Goal: Task Accomplishment & Management: Manage account settings

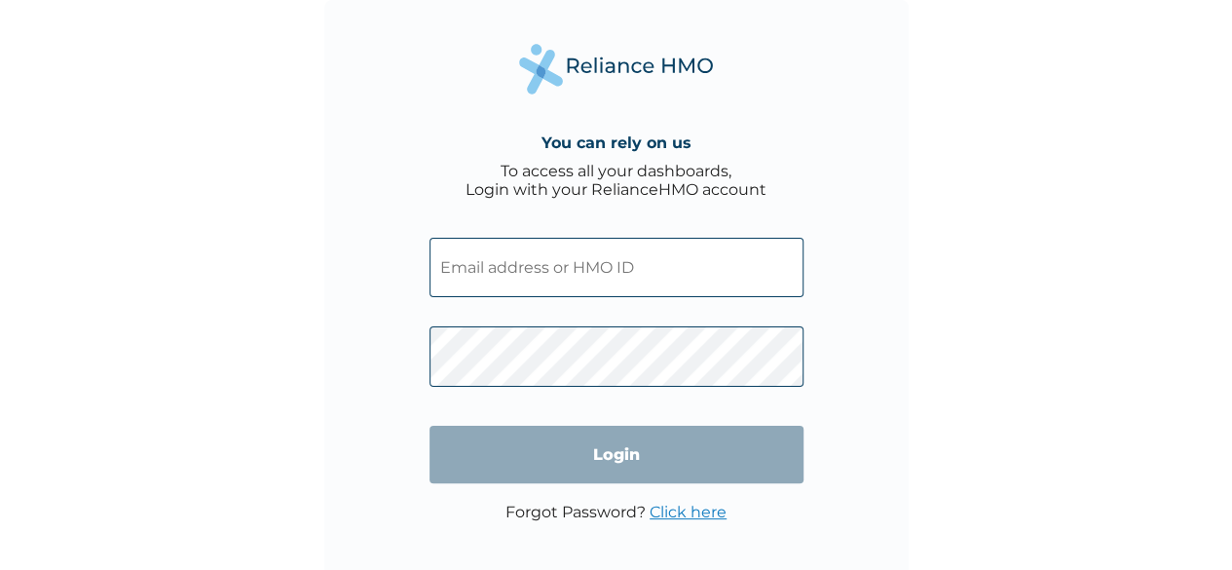
click at [532, 254] on input "text" at bounding box center [616, 267] width 374 height 59
type input "ALY/10016/A"
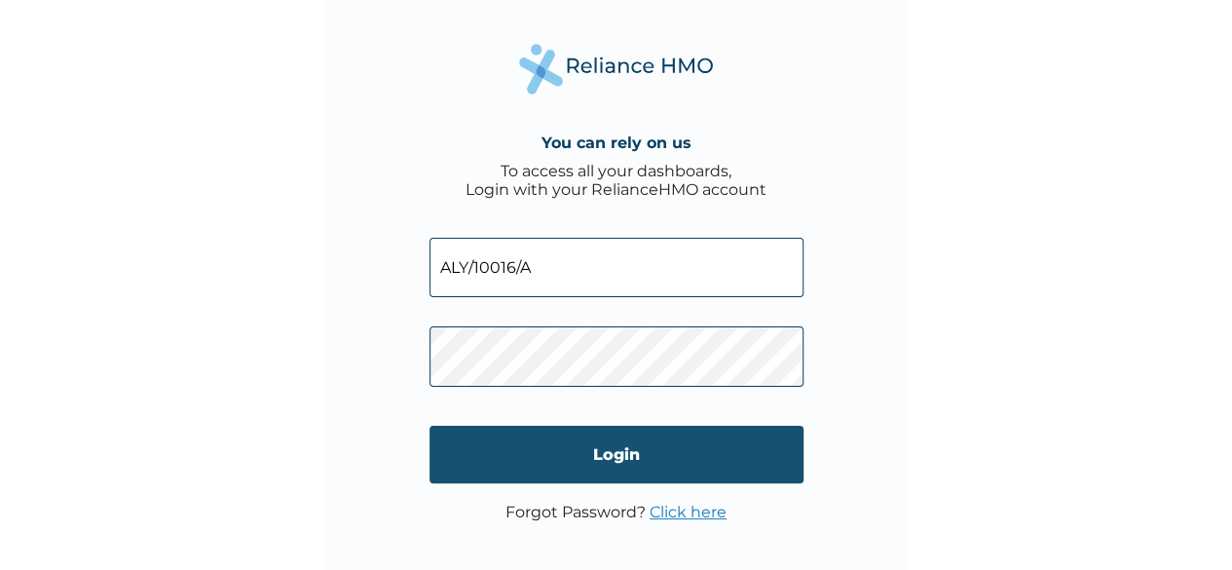
click at [590, 451] on input "Login" at bounding box center [616, 453] width 374 height 57
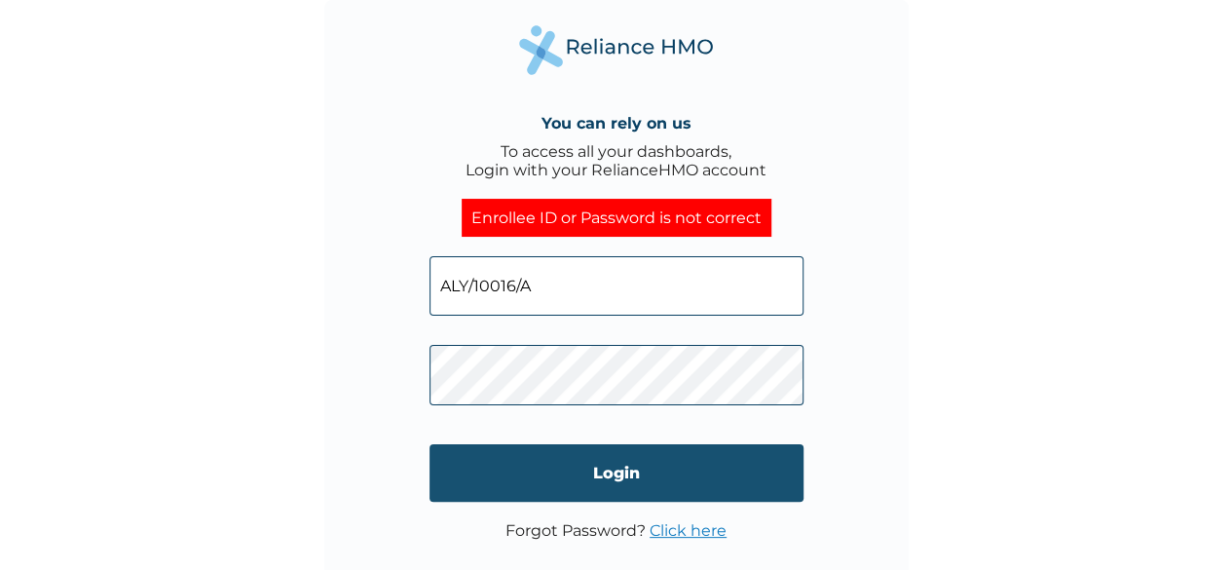
click at [482, 456] on input "Login" at bounding box center [616, 472] width 374 height 57
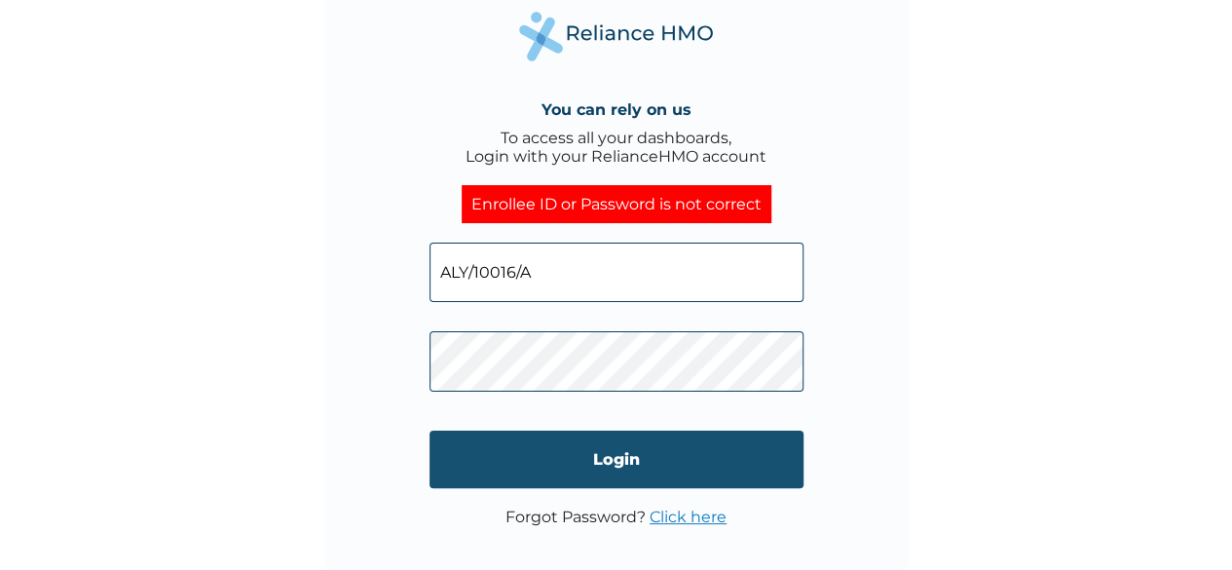
click at [476, 462] on input "Login" at bounding box center [616, 458] width 374 height 57
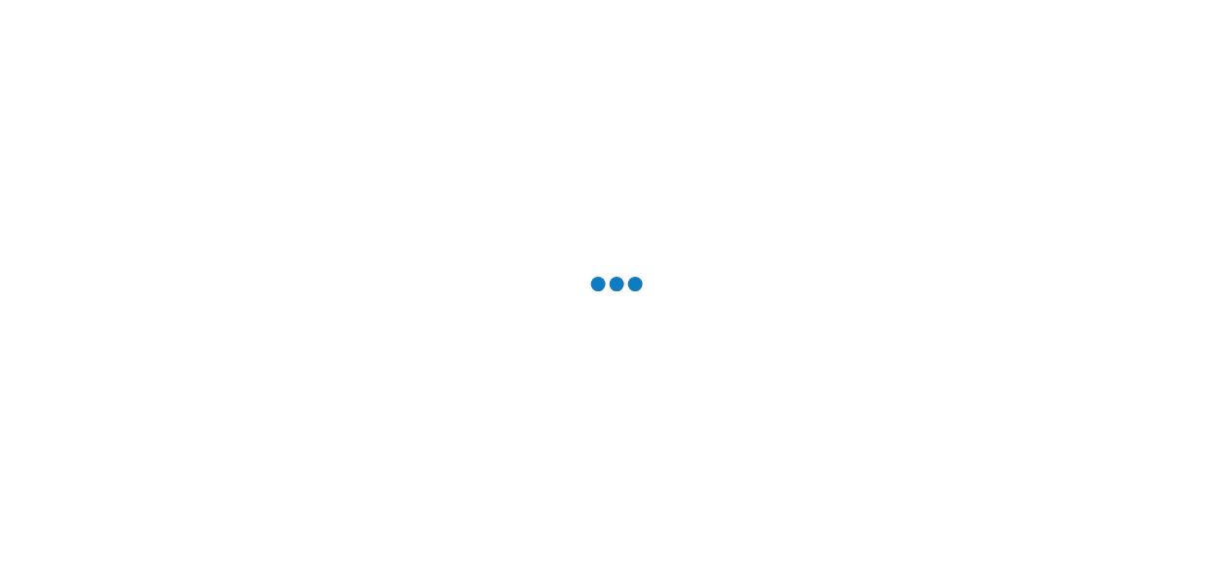
scroll to position [0, 0]
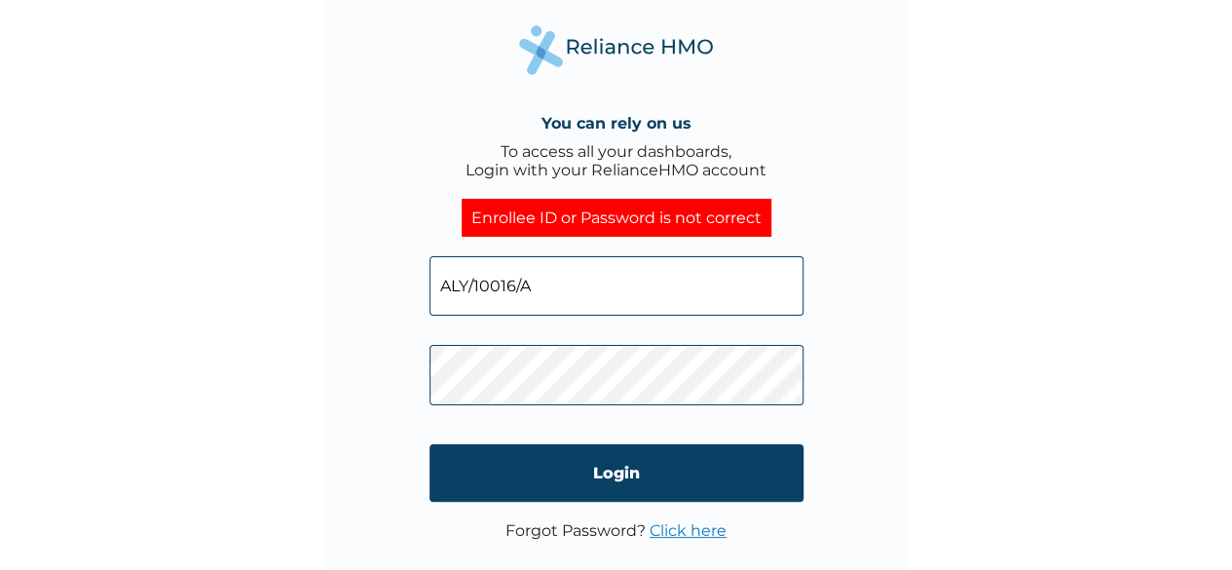
click at [684, 534] on link "Click here" at bounding box center [687, 530] width 77 height 18
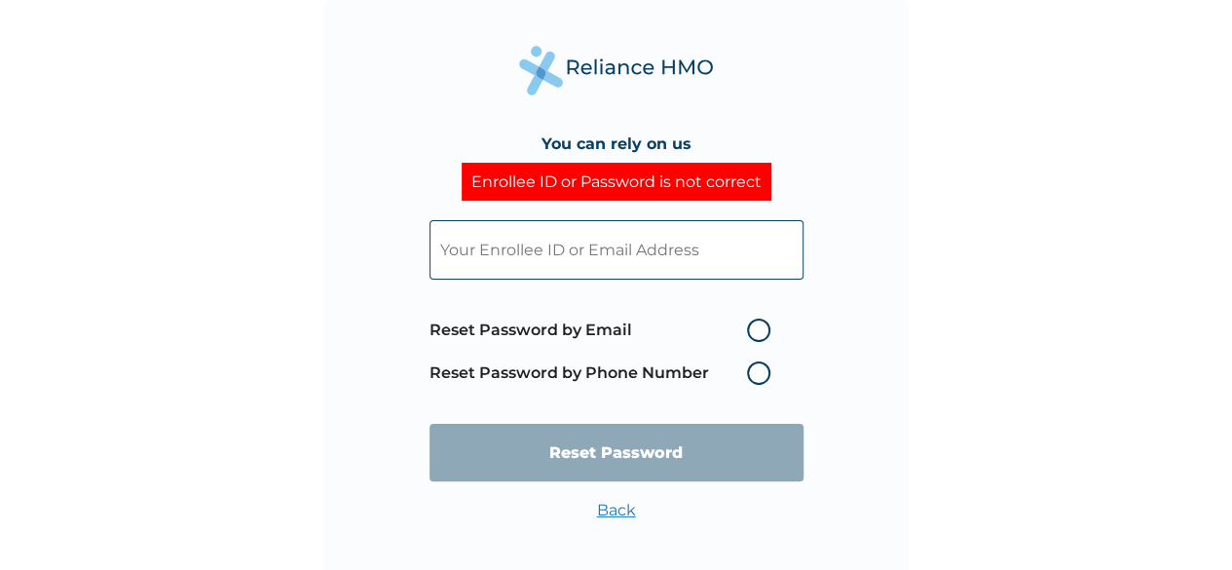
click at [757, 340] on label "Reset Password by Email" at bounding box center [604, 329] width 350 height 23
click at [751, 340] on input "Reset Password by Email" at bounding box center [734, 329] width 31 height 31
radio input "true"
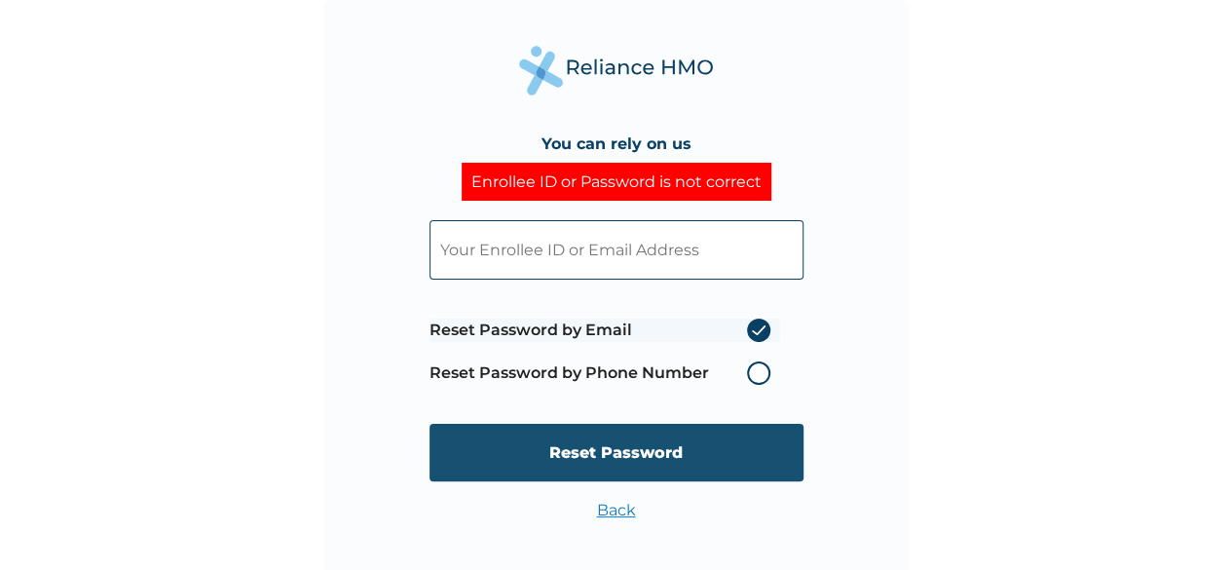
click at [675, 464] on input "Reset Password" at bounding box center [616, 451] width 374 height 57
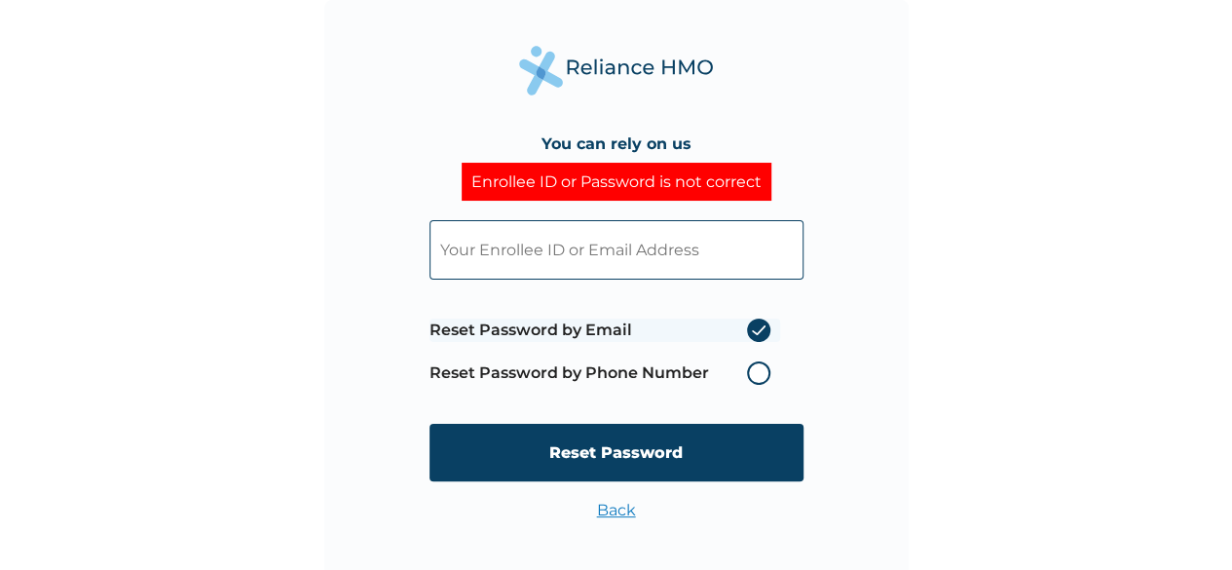
click at [629, 243] on input "text" at bounding box center [616, 249] width 374 height 59
click at [537, 272] on input "ALY/10016/A" at bounding box center [616, 249] width 374 height 59
type input "A"
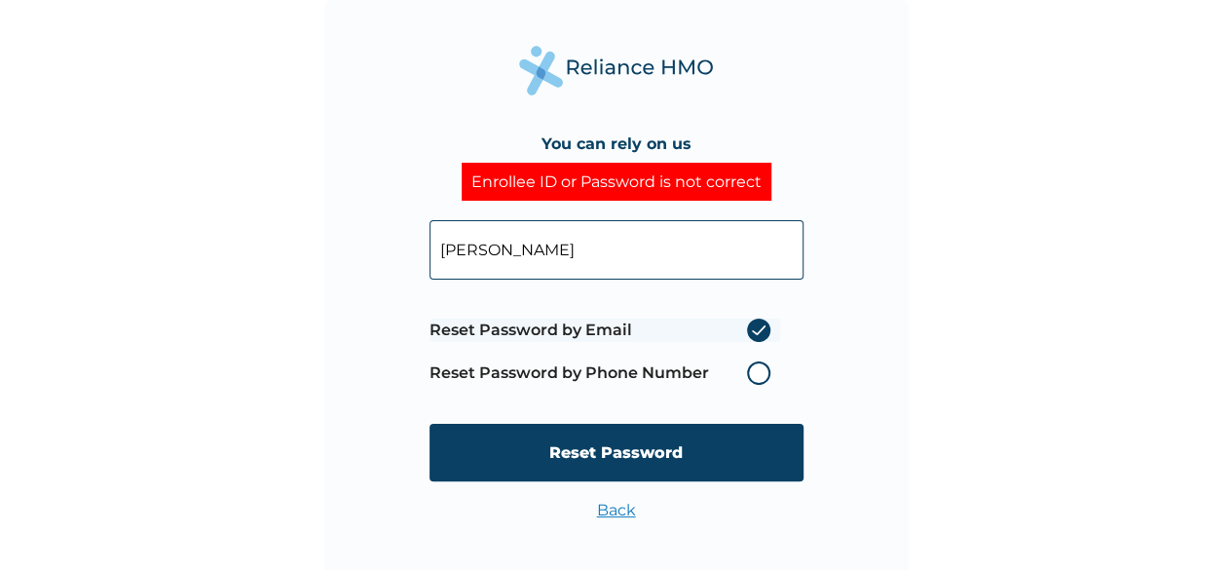
type input "aderojufopefoluwa@gmail.com"
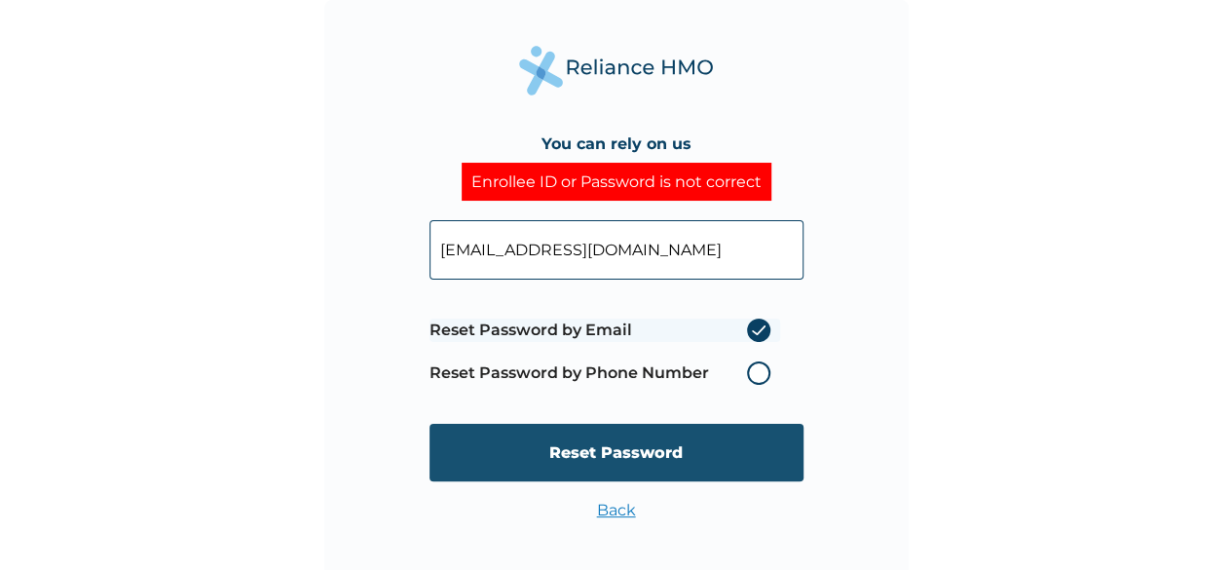
click at [693, 448] on input "Reset Password" at bounding box center [616, 451] width 374 height 57
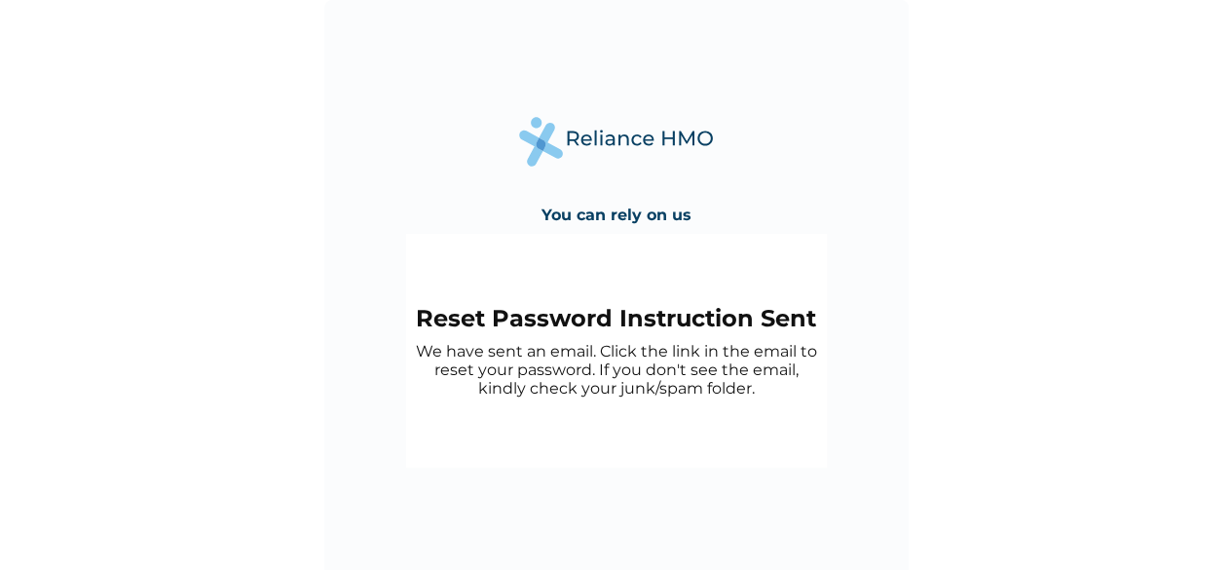
scroll to position [14, 0]
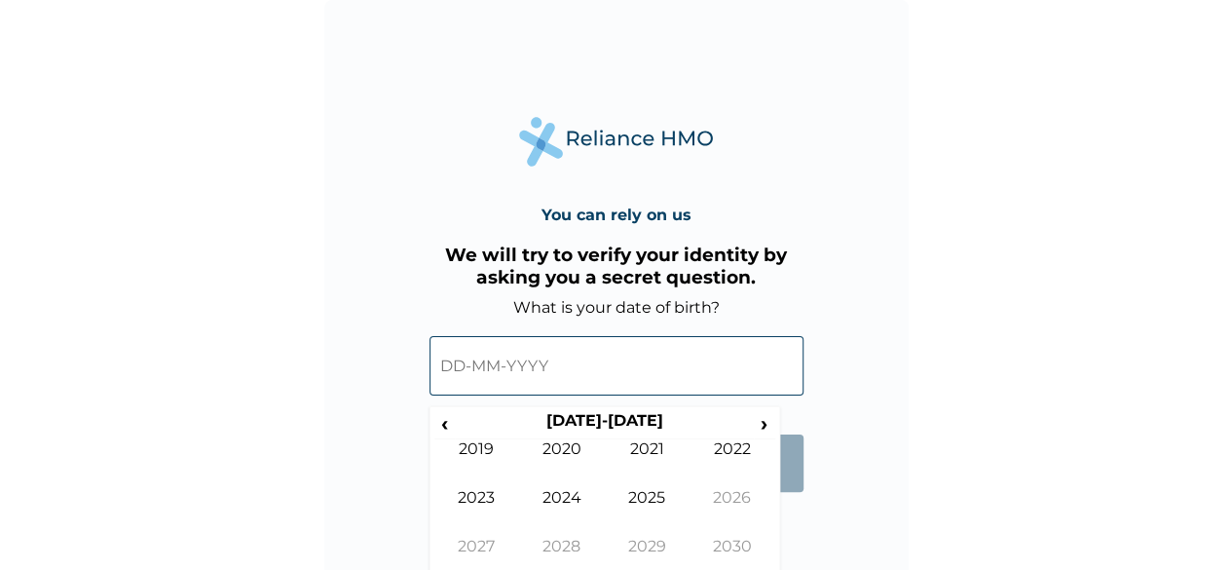
click at [495, 363] on input "text" at bounding box center [616, 365] width 374 height 59
click at [687, 429] on th "2020-2029" at bounding box center [604, 424] width 299 height 27
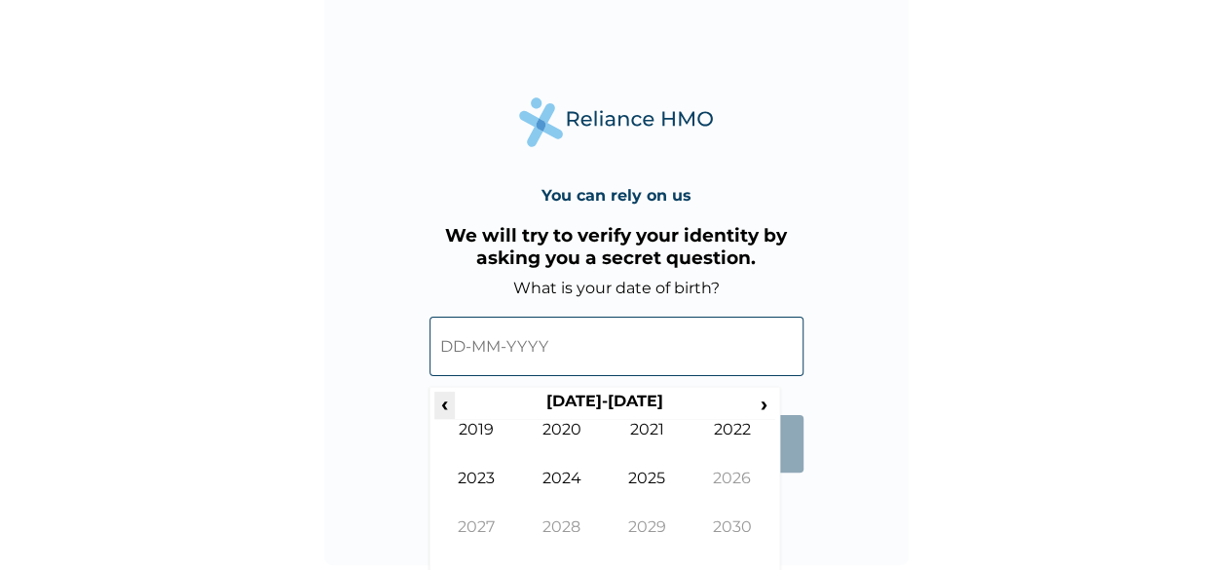
click at [451, 407] on span "‹" at bounding box center [444, 403] width 20 height 24
click at [567, 436] on td "2000" at bounding box center [562, 444] width 86 height 49
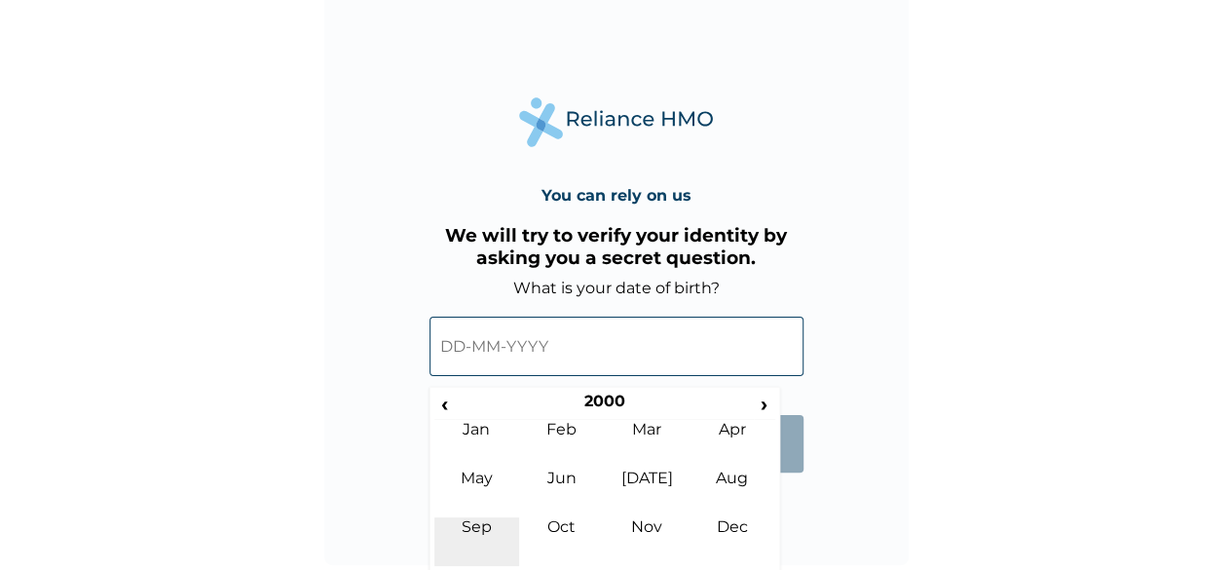
click at [485, 536] on td "Sep" at bounding box center [477, 541] width 86 height 49
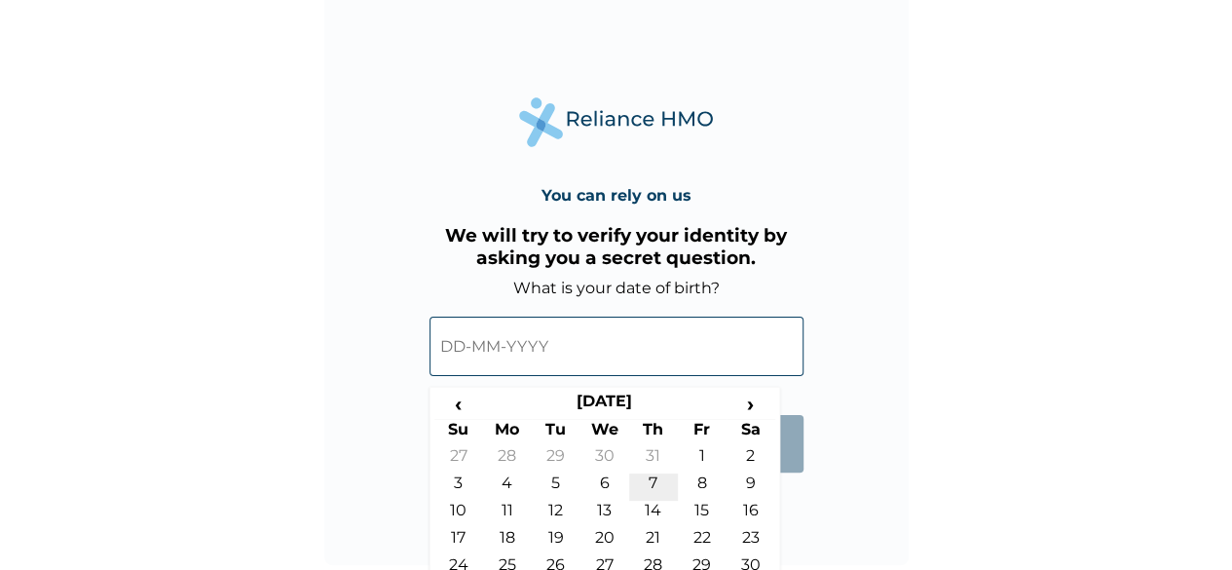
click at [648, 485] on td "7" at bounding box center [653, 486] width 49 height 27
type input "07-09-2000"
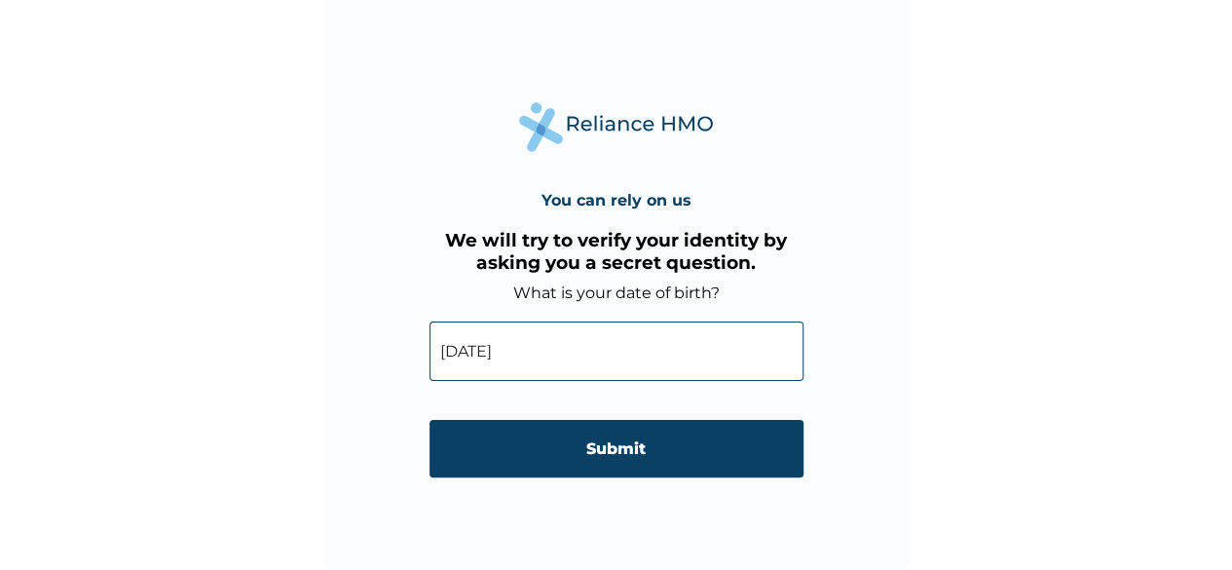
scroll to position [14, 0]
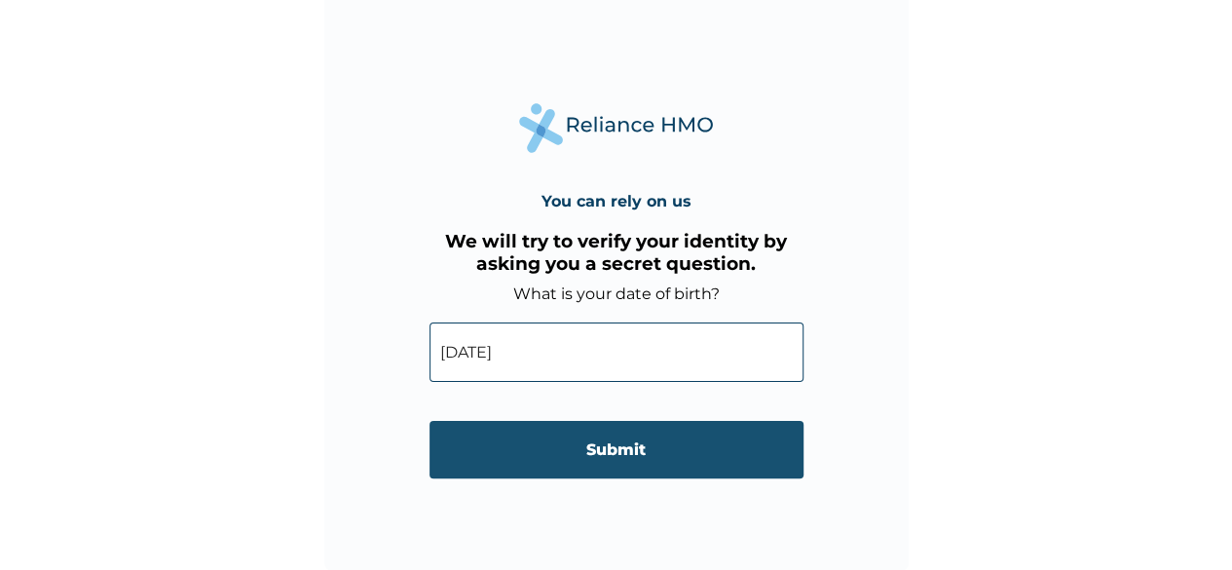
click at [634, 454] on input "Submit" at bounding box center [616, 449] width 374 height 57
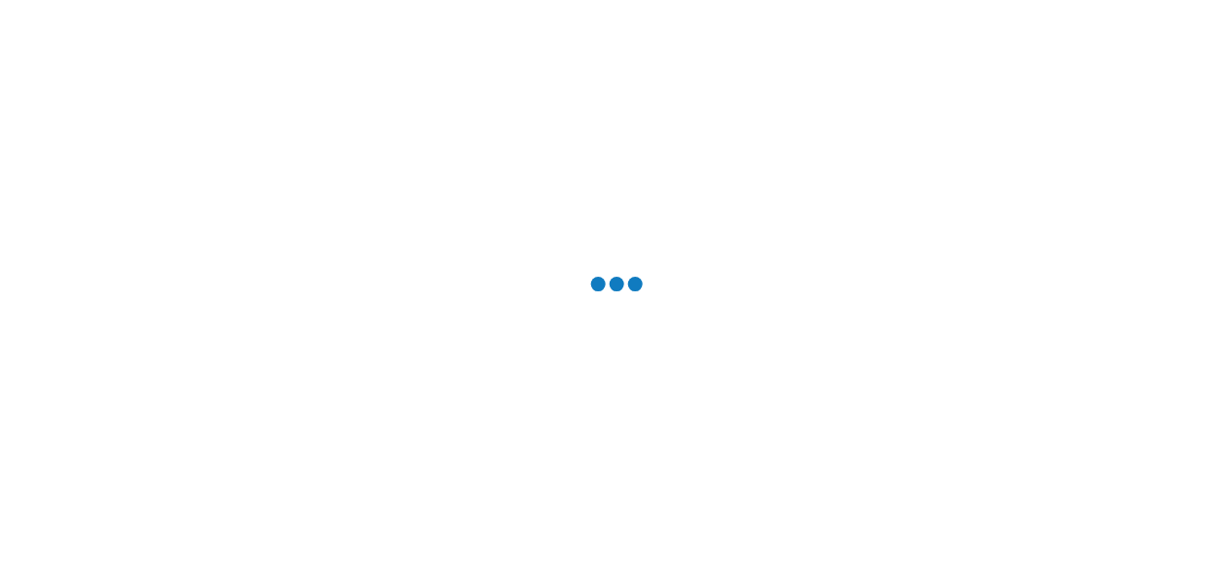
scroll to position [0, 0]
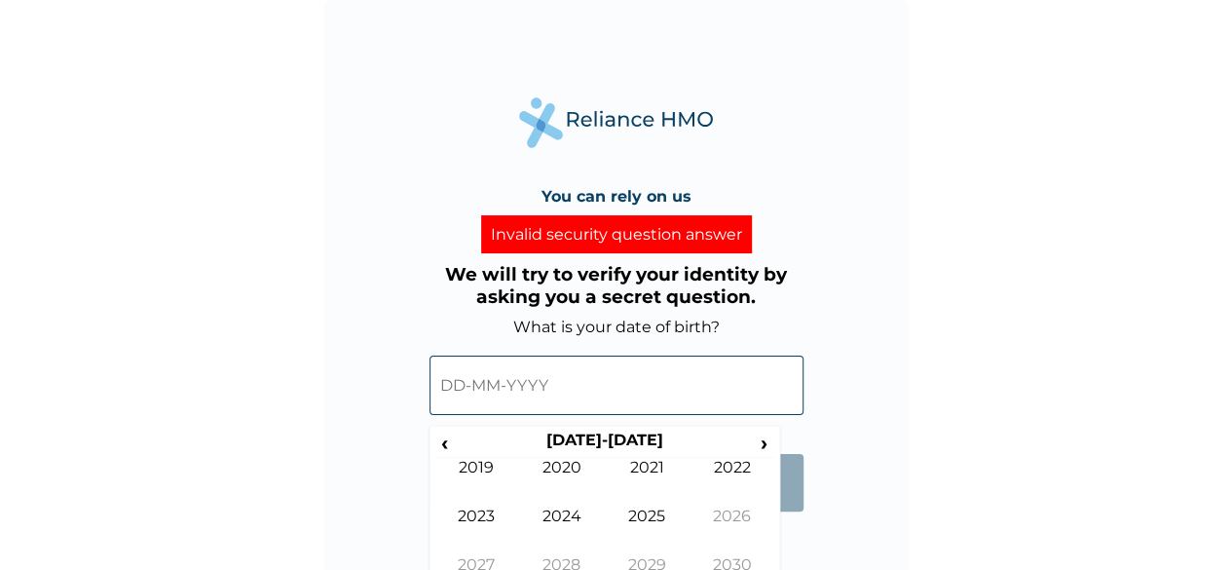
click at [477, 390] on input "text" at bounding box center [616, 384] width 374 height 59
click at [448, 386] on input "text" at bounding box center [616, 384] width 374 height 59
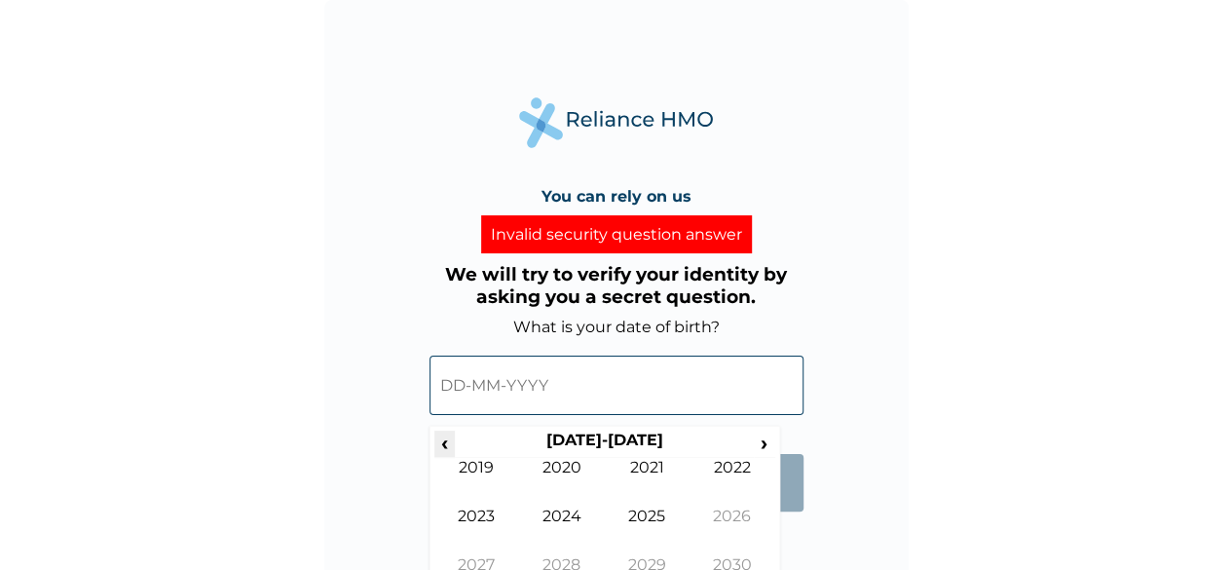
click at [448, 445] on span "‹" at bounding box center [444, 442] width 20 height 24
click at [565, 475] on td "2000" at bounding box center [562, 482] width 86 height 49
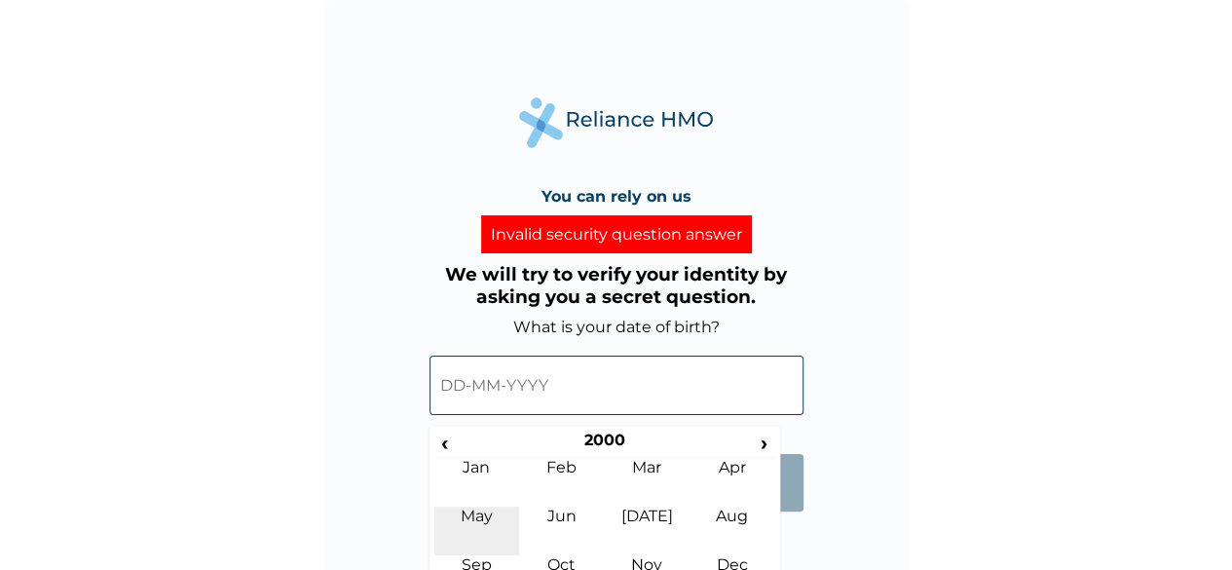
click at [484, 553] on td "May" at bounding box center [477, 530] width 86 height 49
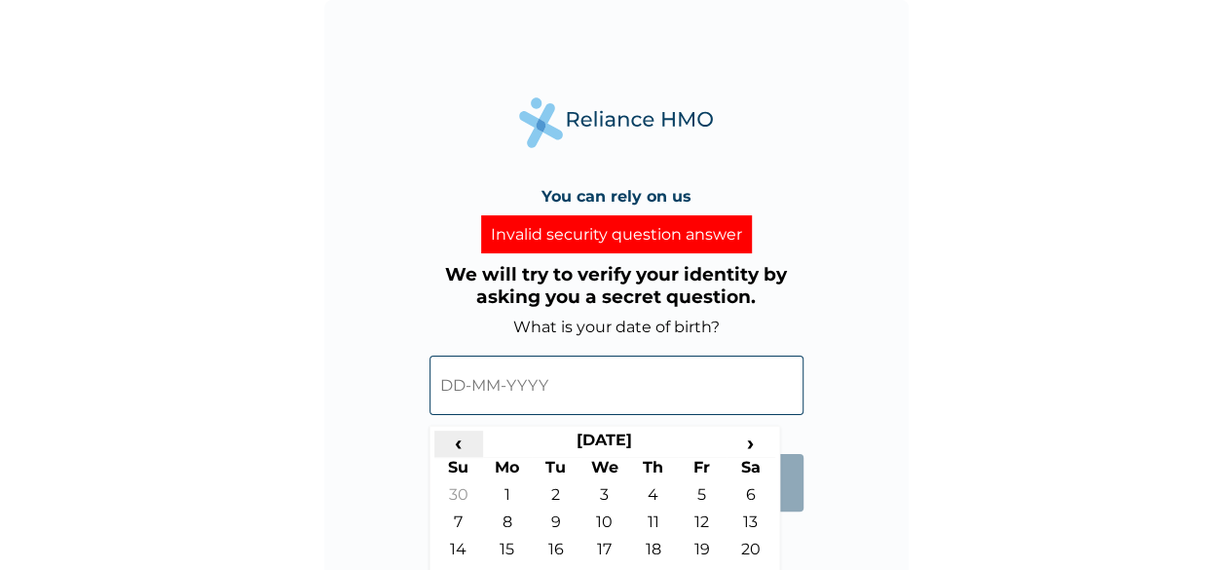
click at [446, 450] on span "‹" at bounding box center [458, 442] width 49 height 24
click at [460, 445] on span "‹" at bounding box center [458, 442] width 49 height 24
click at [753, 441] on span "›" at bounding box center [750, 442] width 49 height 24
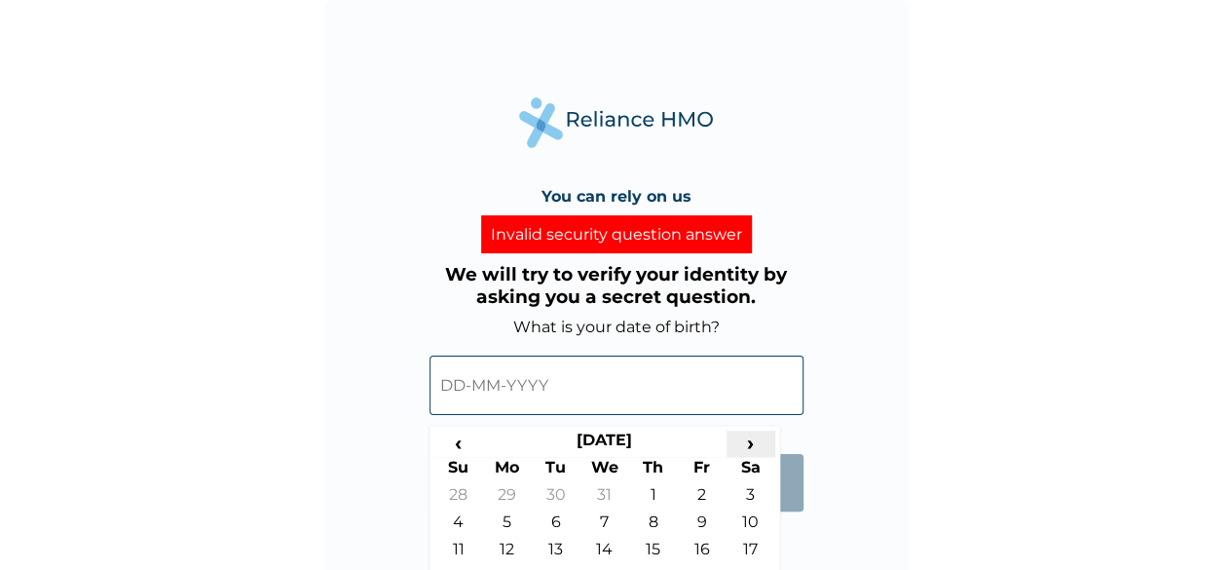
click at [753, 441] on span "›" at bounding box center [750, 442] width 49 height 24
click at [646, 517] on td "7" at bounding box center [653, 525] width 49 height 27
type input "07-09-2000"
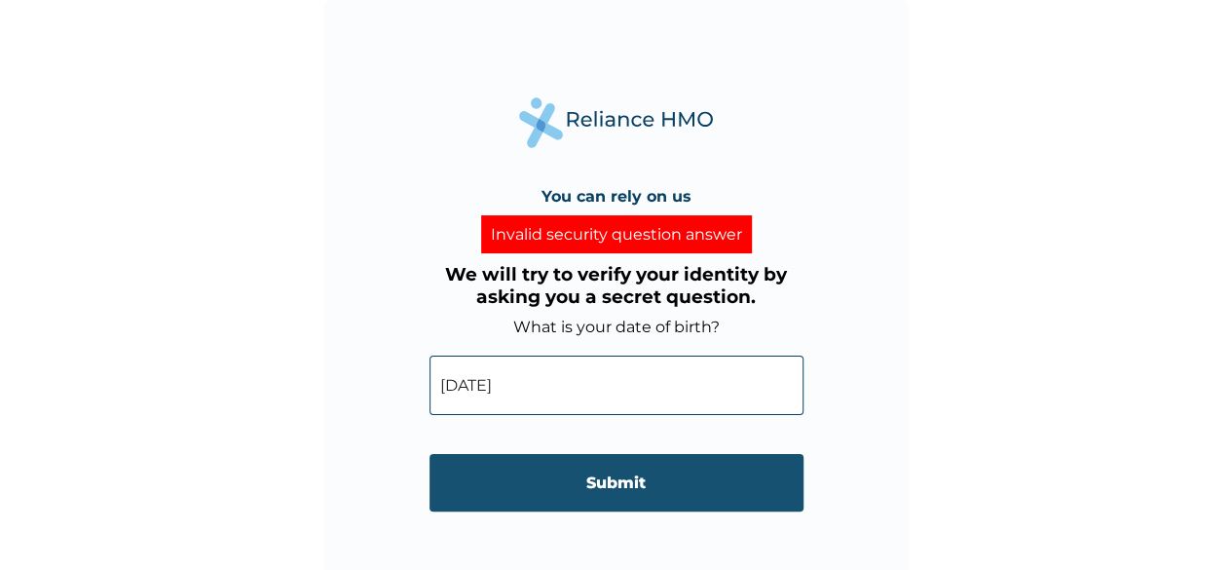
click at [552, 486] on input "Submit" at bounding box center [616, 482] width 374 height 57
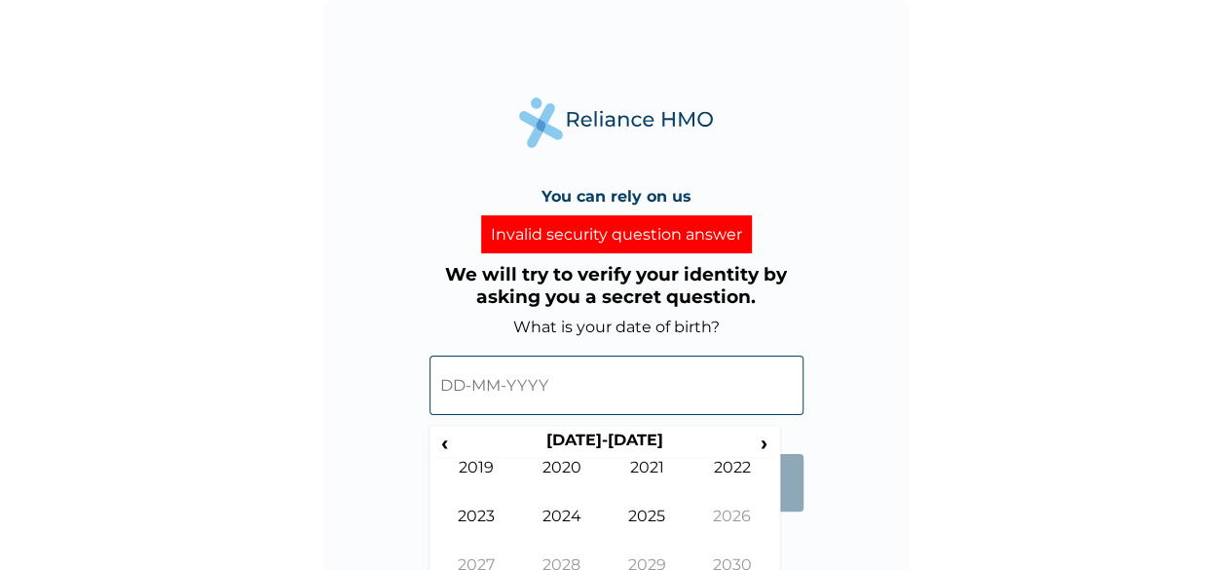
click at [520, 390] on input "text" at bounding box center [616, 384] width 374 height 59
click at [445, 437] on span "‹" at bounding box center [444, 442] width 20 height 24
click at [553, 472] on td "2000" at bounding box center [562, 482] width 86 height 49
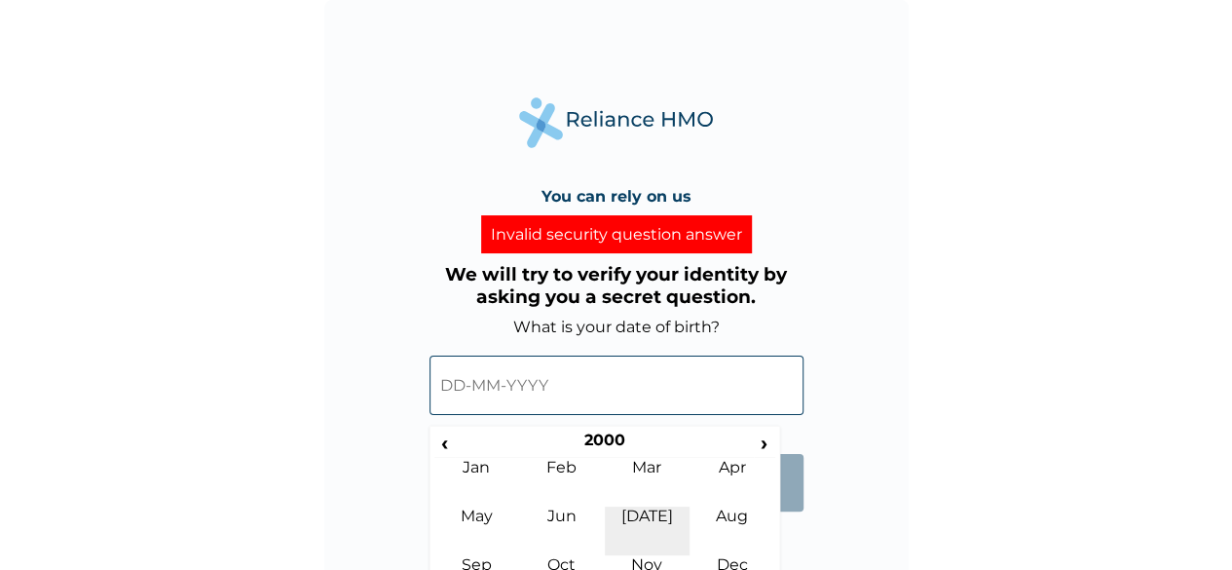
click at [645, 527] on td "Jul" at bounding box center [648, 530] width 86 height 49
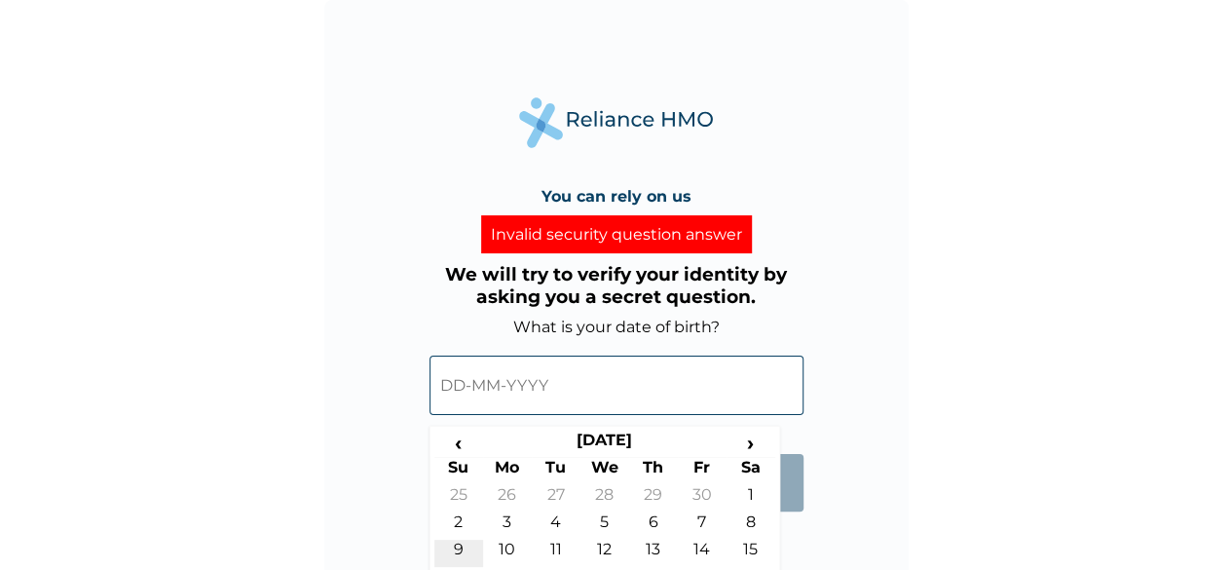
click at [463, 543] on td "9" at bounding box center [458, 552] width 49 height 27
type input "09-07-2000"
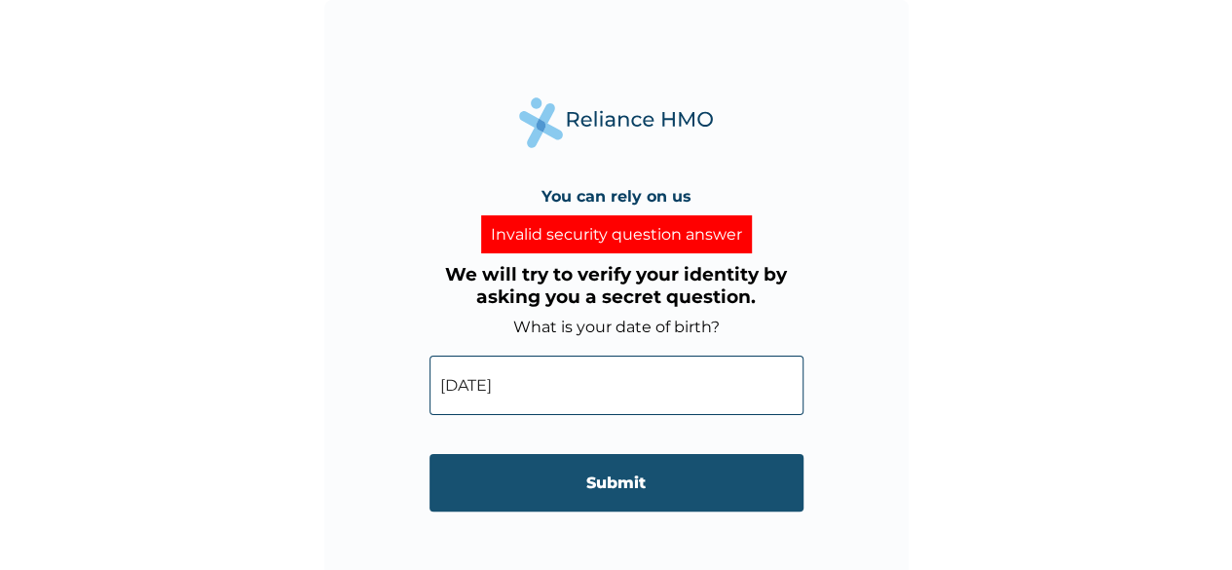
click at [561, 499] on input "Submit" at bounding box center [616, 482] width 374 height 57
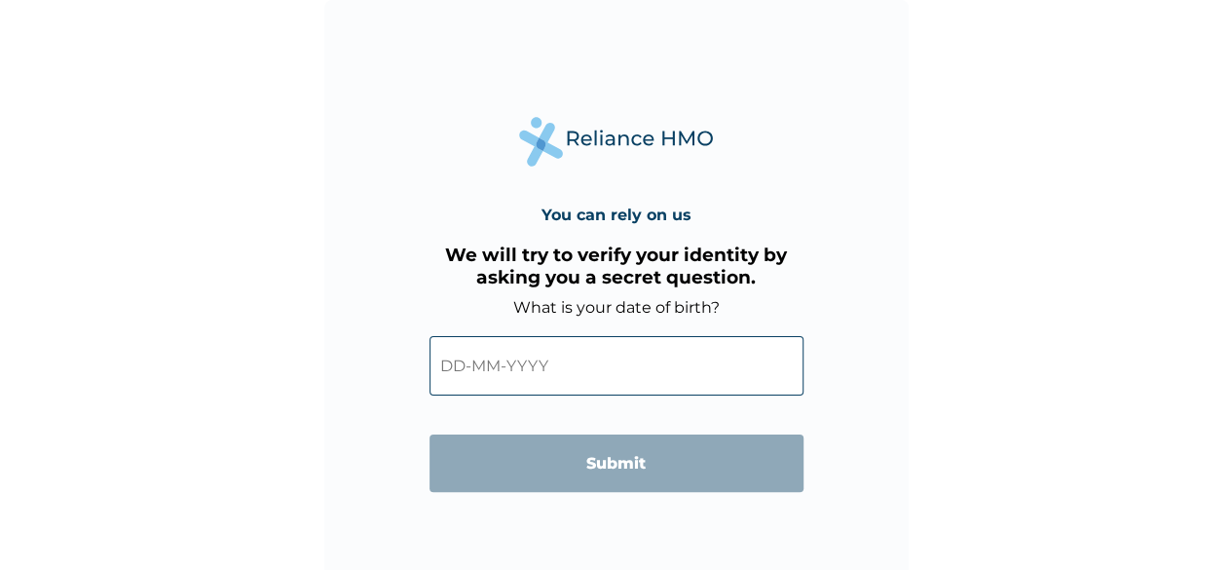
scroll to position [14, 0]
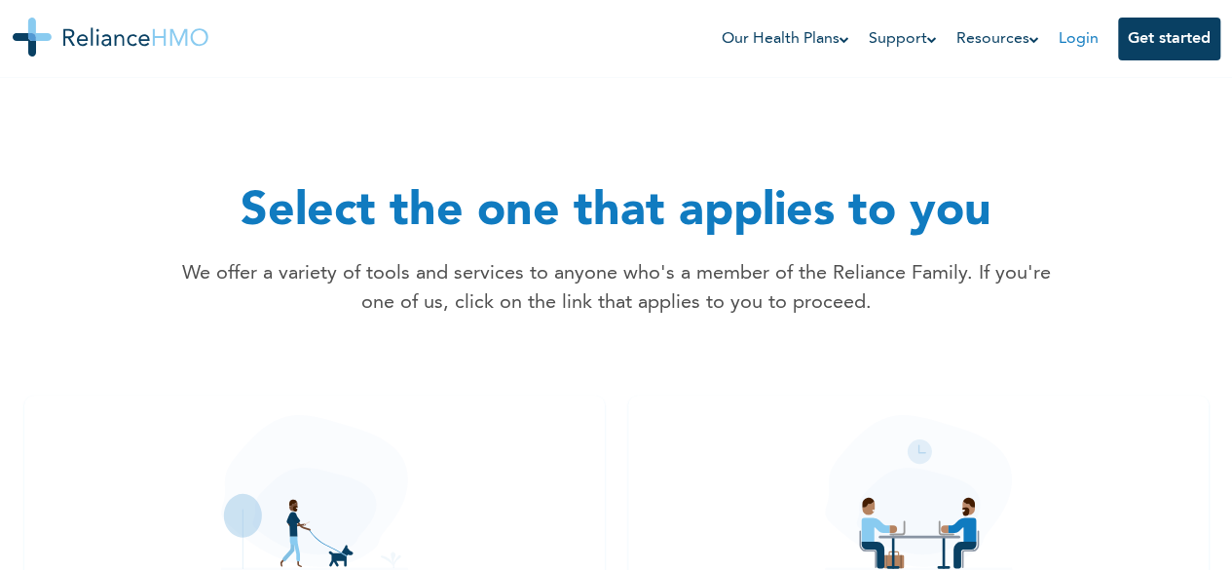
click at [1079, 38] on link "Login" at bounding box center [1078, 39] width 40 height 16
click at [1077, 38] on link "Login" at bounding box center [1078, 39] width 40 height 16
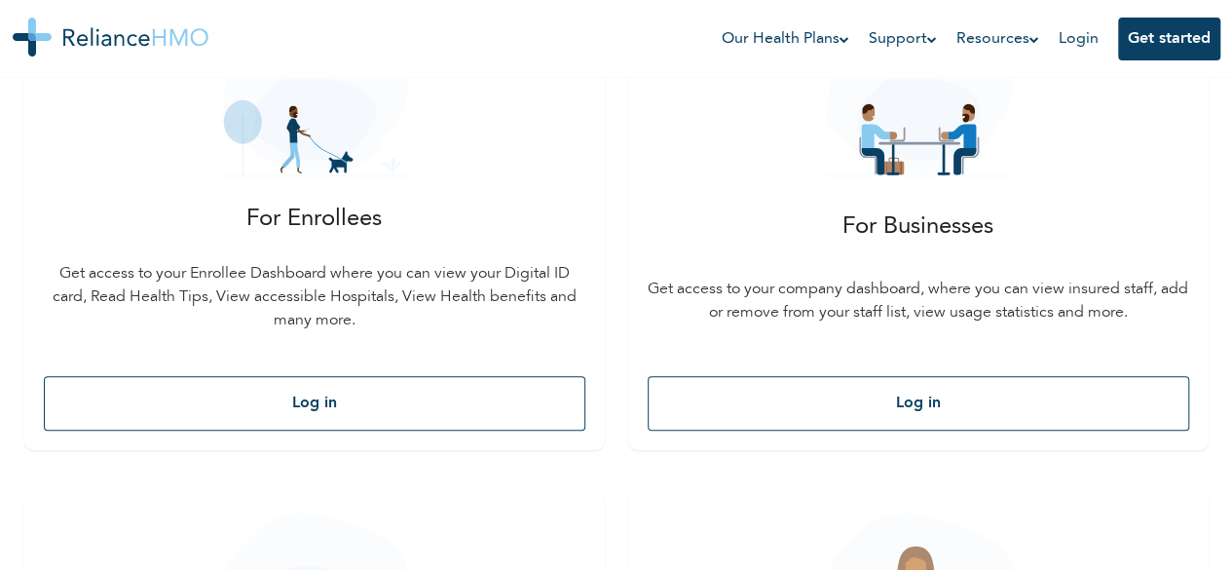
scroll to position [386, 0]
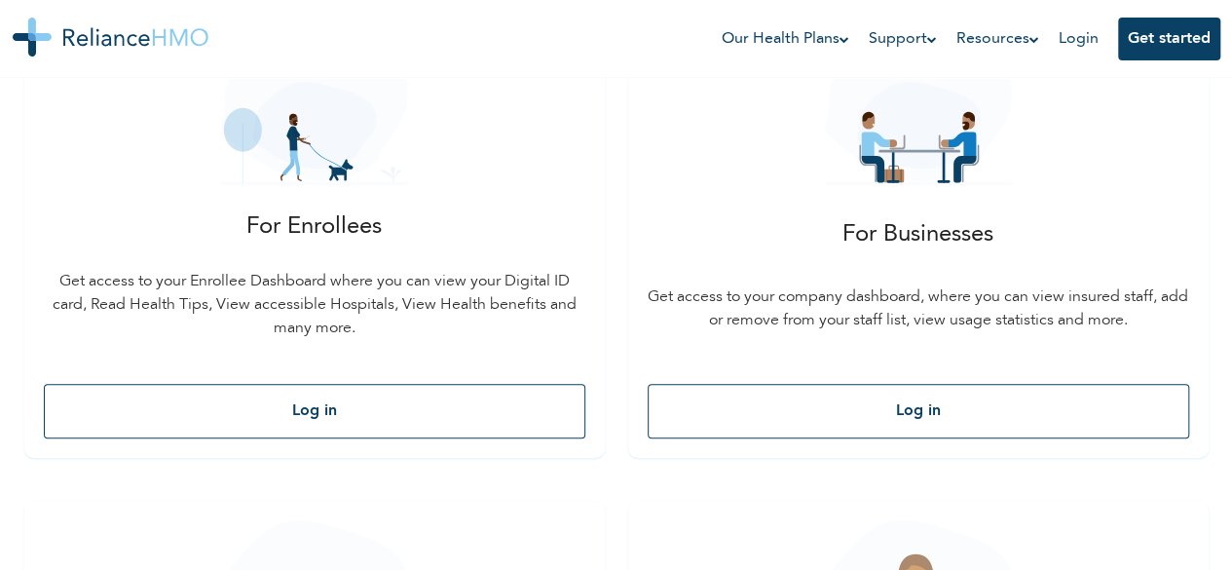
click at [647, 405] on button "Log in" at bounding box center [917, 411] width 541 height 55
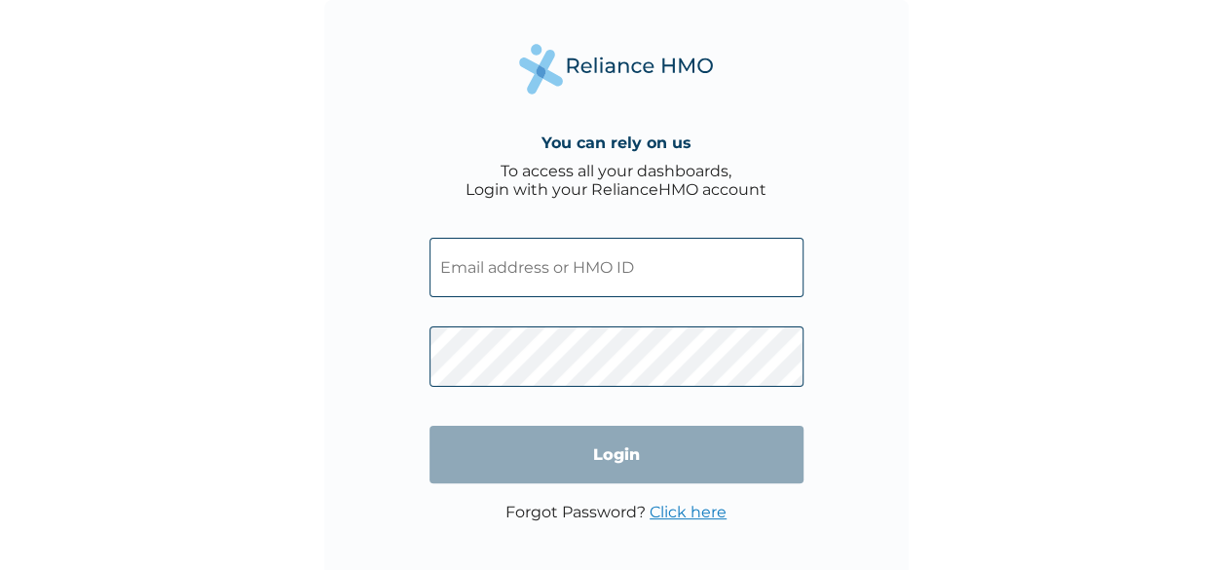
click at [617, 255] on input "text" at bounding box center [616, 267] width 374 height 59
type input "ALY/10016/A"
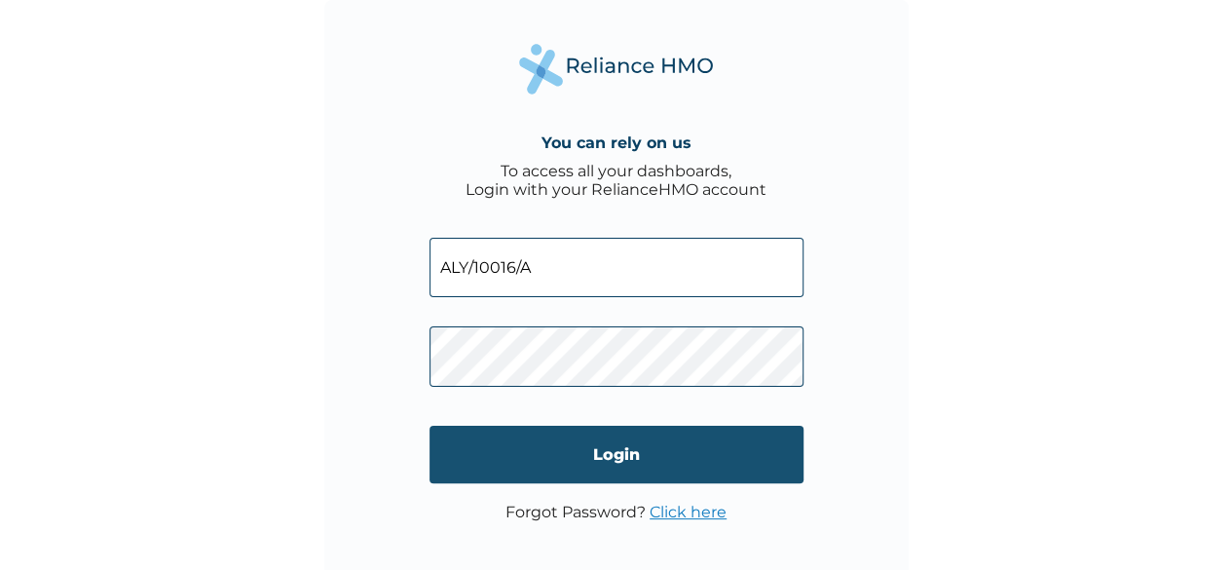
click at [602, 456] on input "Login" at bounding box center [616, 453] width 374 height 57
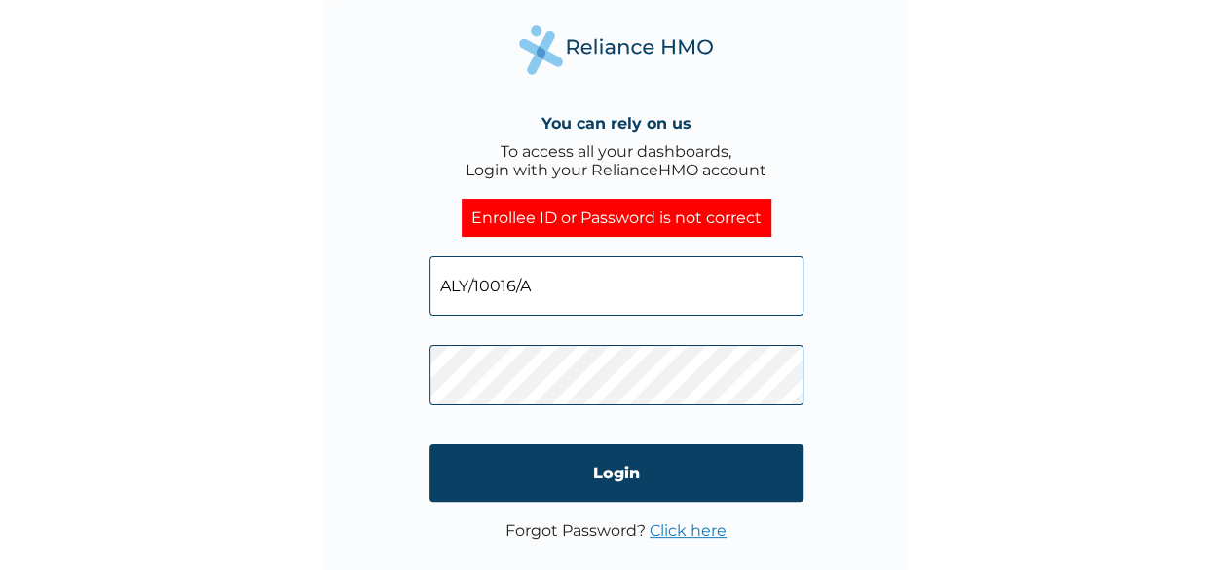
scroll to position [14, 0]
